Goal: Task Accomplishment & Management: Manage account settings

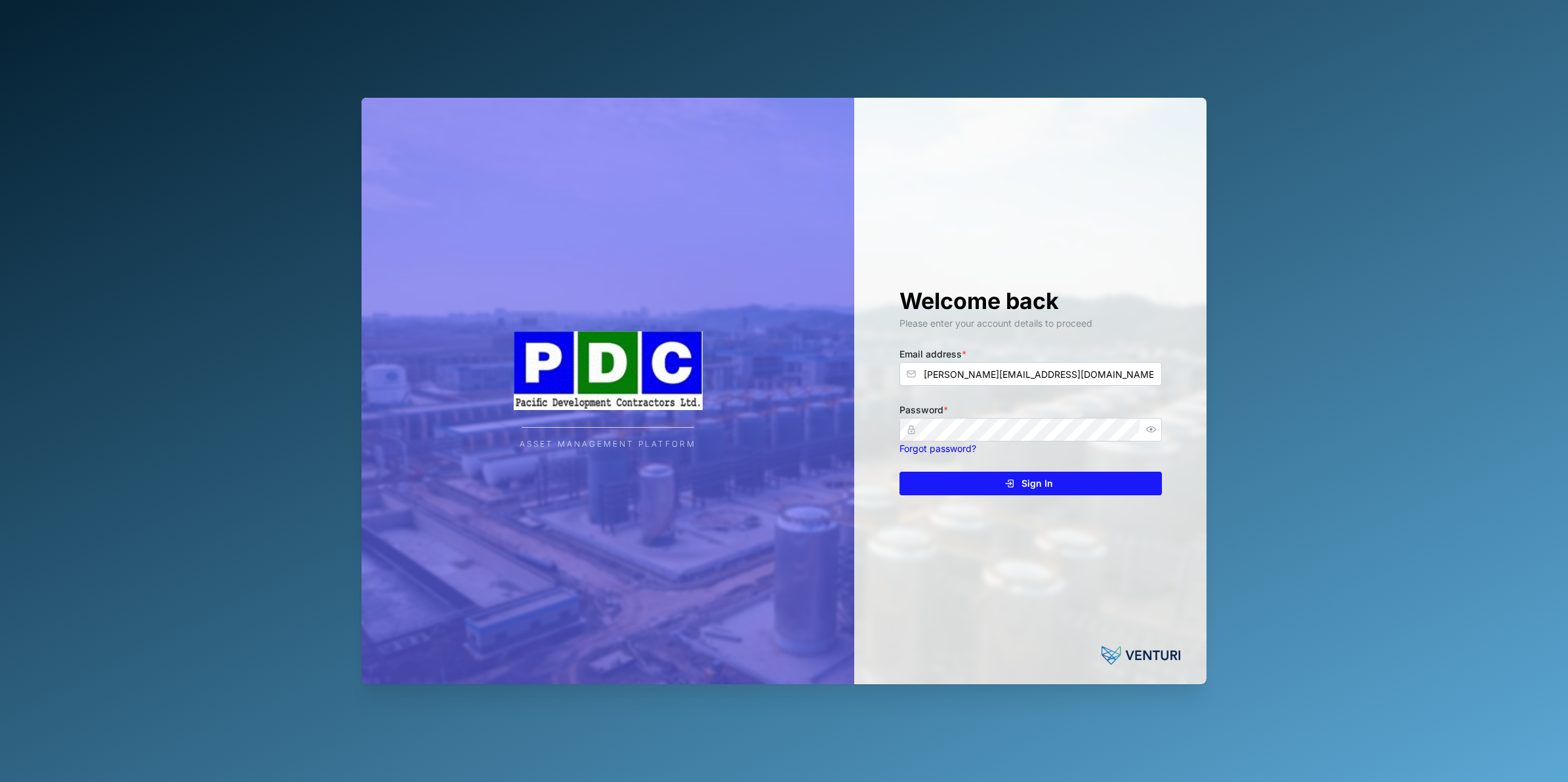
click at [930, 493] on div "Sign In" at bounding box center [1029, 484] width 241 height 22
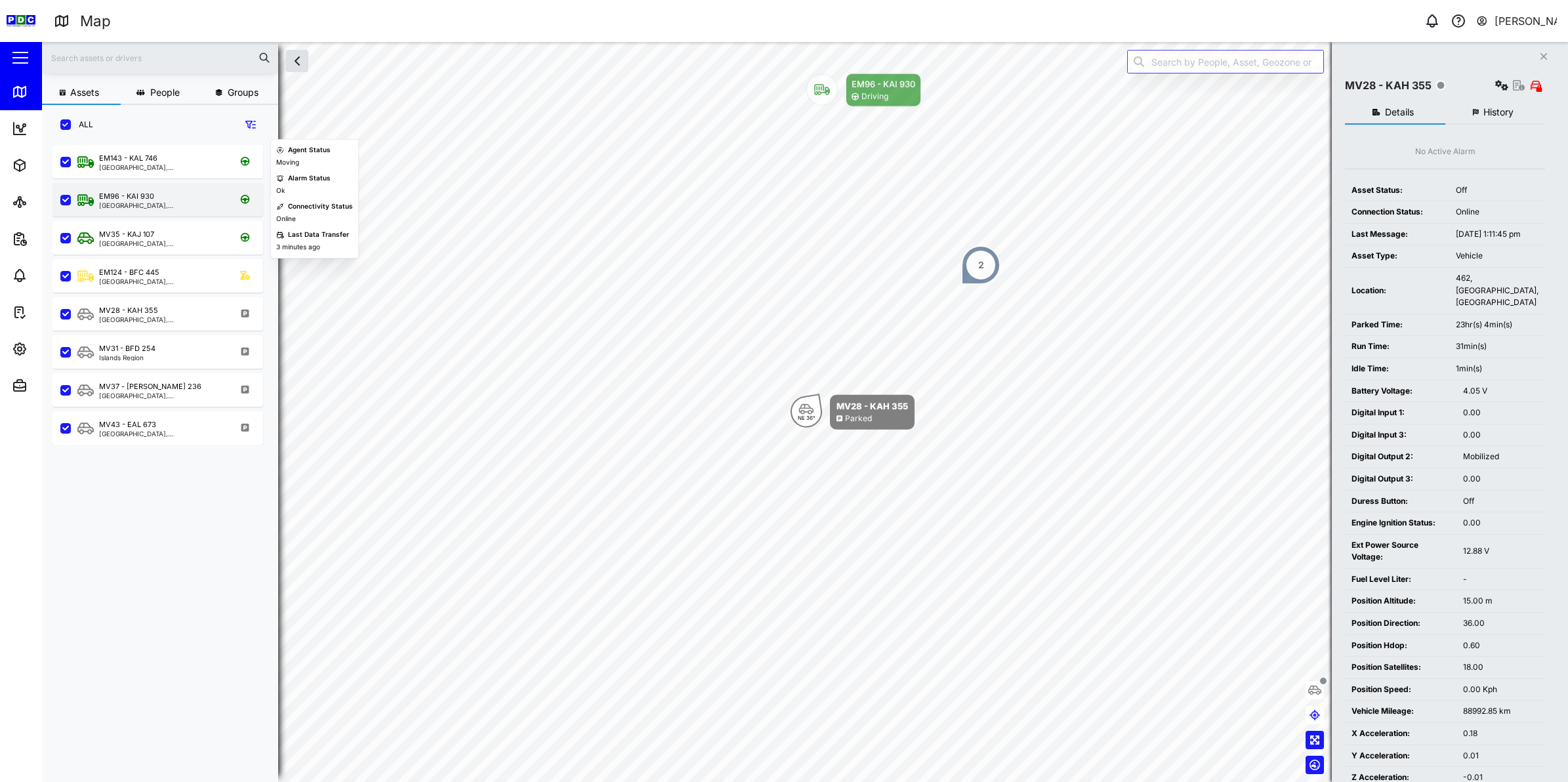
click at [135, 202] on div "[GEOGRAPHIC_DATA], [GEOGRAPHIC_DATA]" at bounding box center [162, 205] width 125 height 6
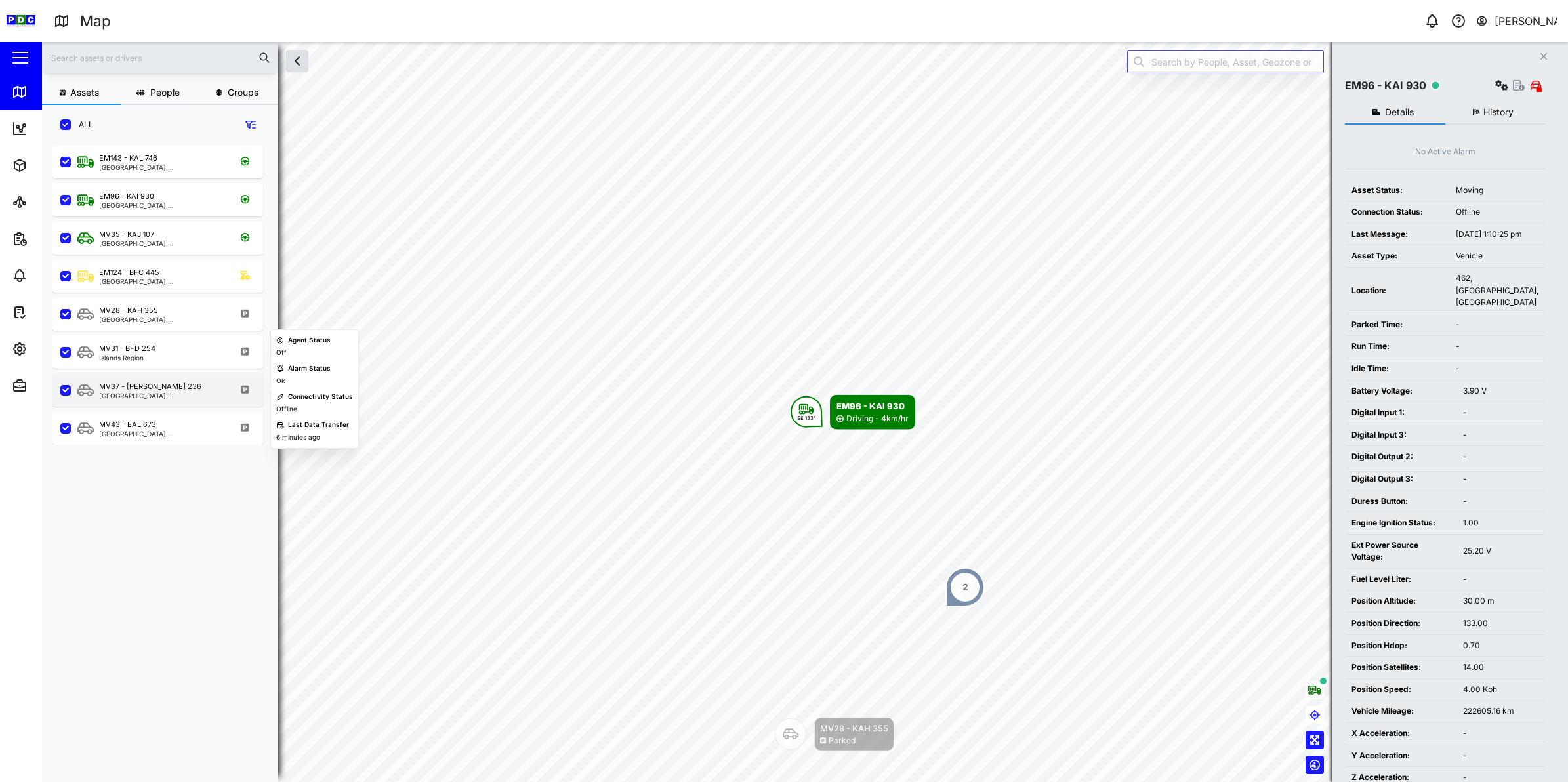
click at [120, 393] on div "[GEOGRAPHIC_DATA], [GEOGRAPHIC_DATA]" at bounding box center [162, 396] width 125 height 6
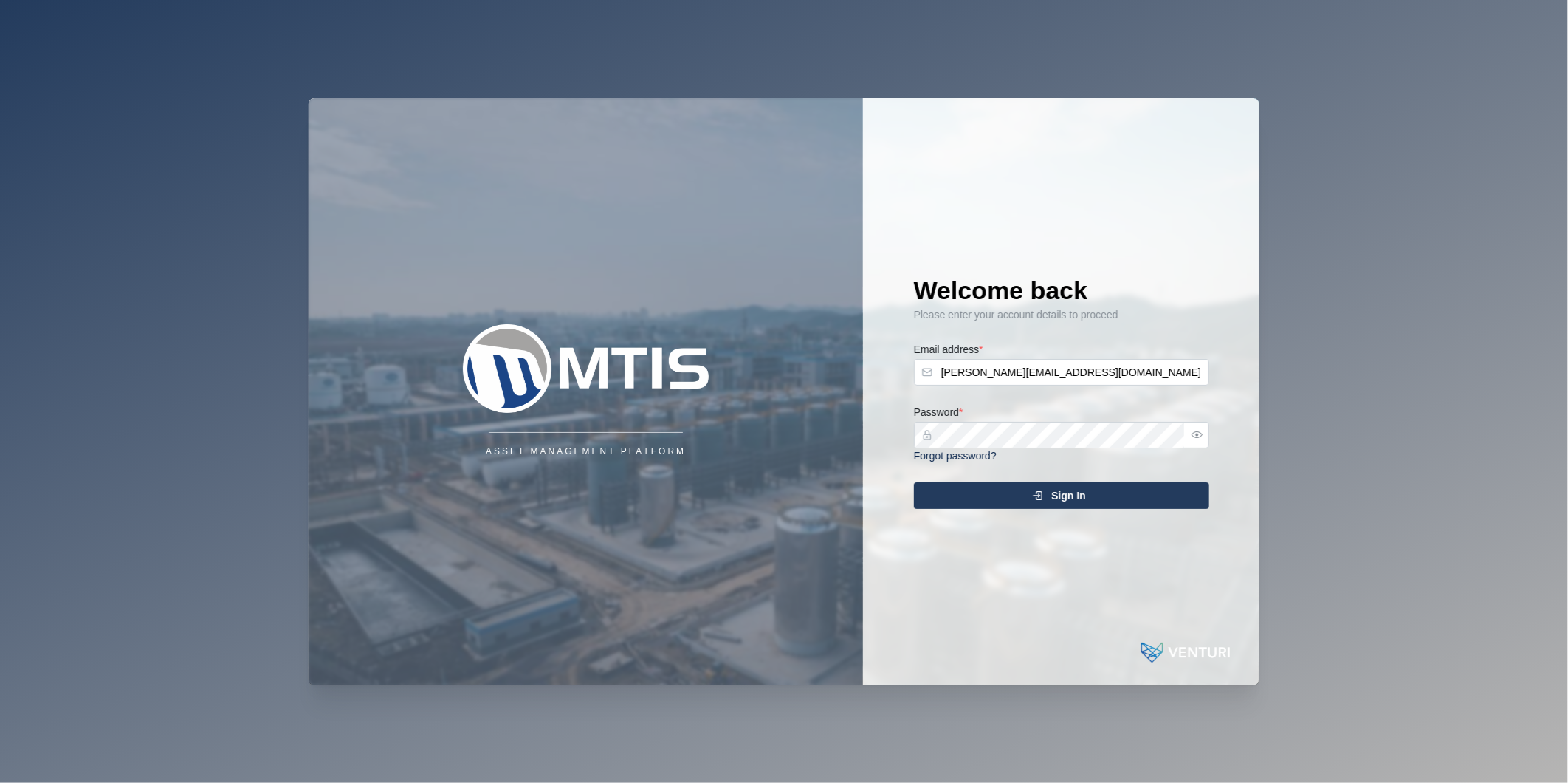
click at [1027, 493] on div "Sign In" at bounding box center [1059, 496] width 271 height 25
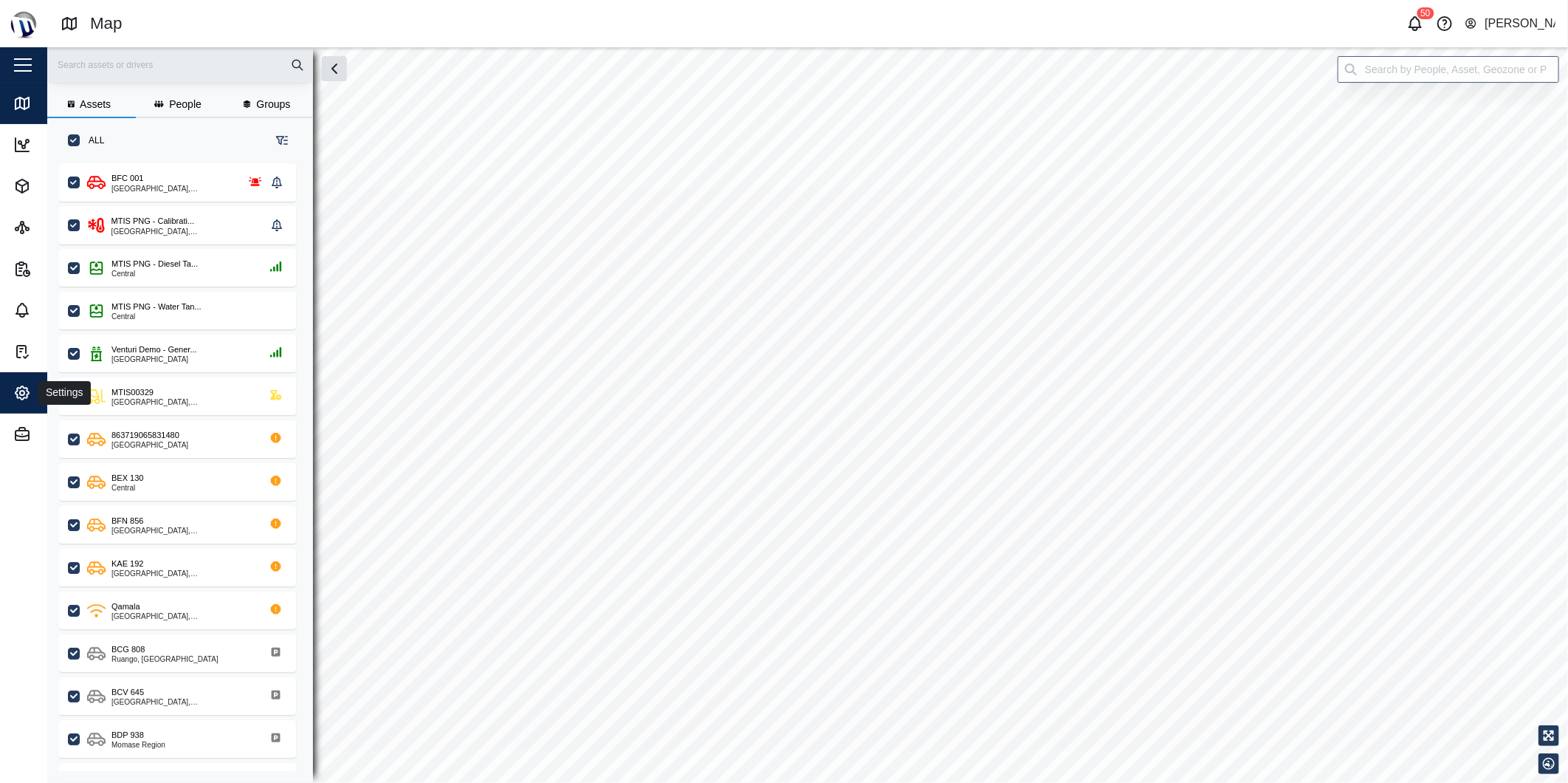
click at [28, 390] on icon "button" at bounding box center [22, 393] width 18 height 18
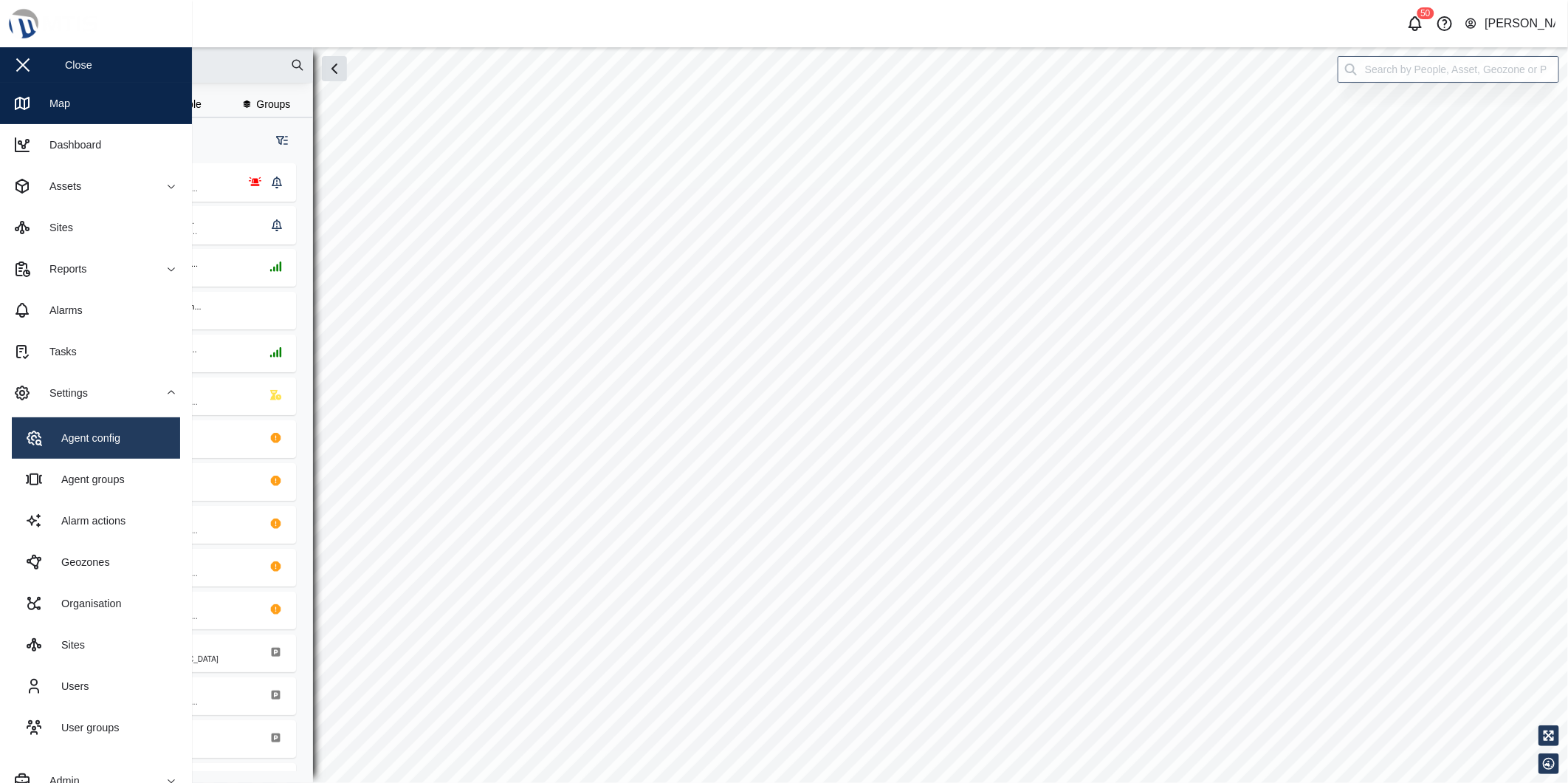
click at [156, 451] on link "Agent config" at bounding box center [95, 437] width 169 height 41
